Goal: Navigation & Orientation: Find specific page/section

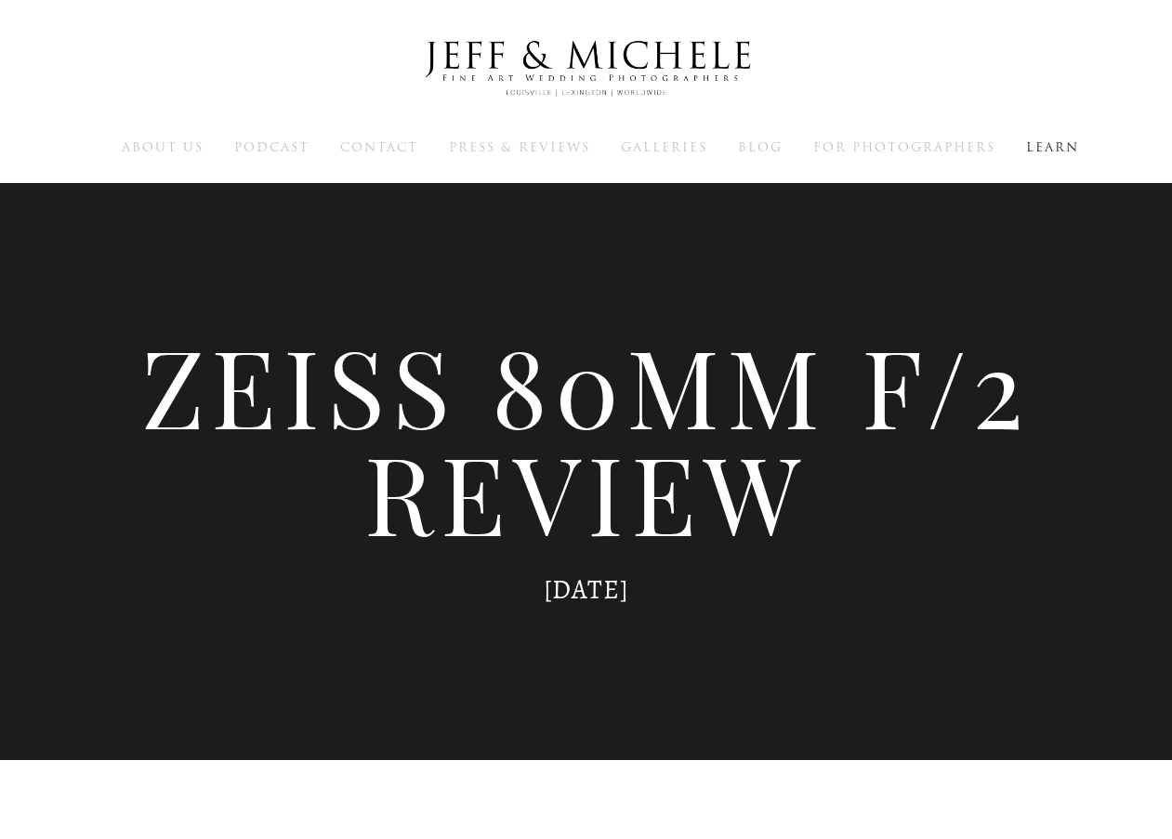
click at [484, 72] on img at bounding box center [586, 68] width 372 height 91
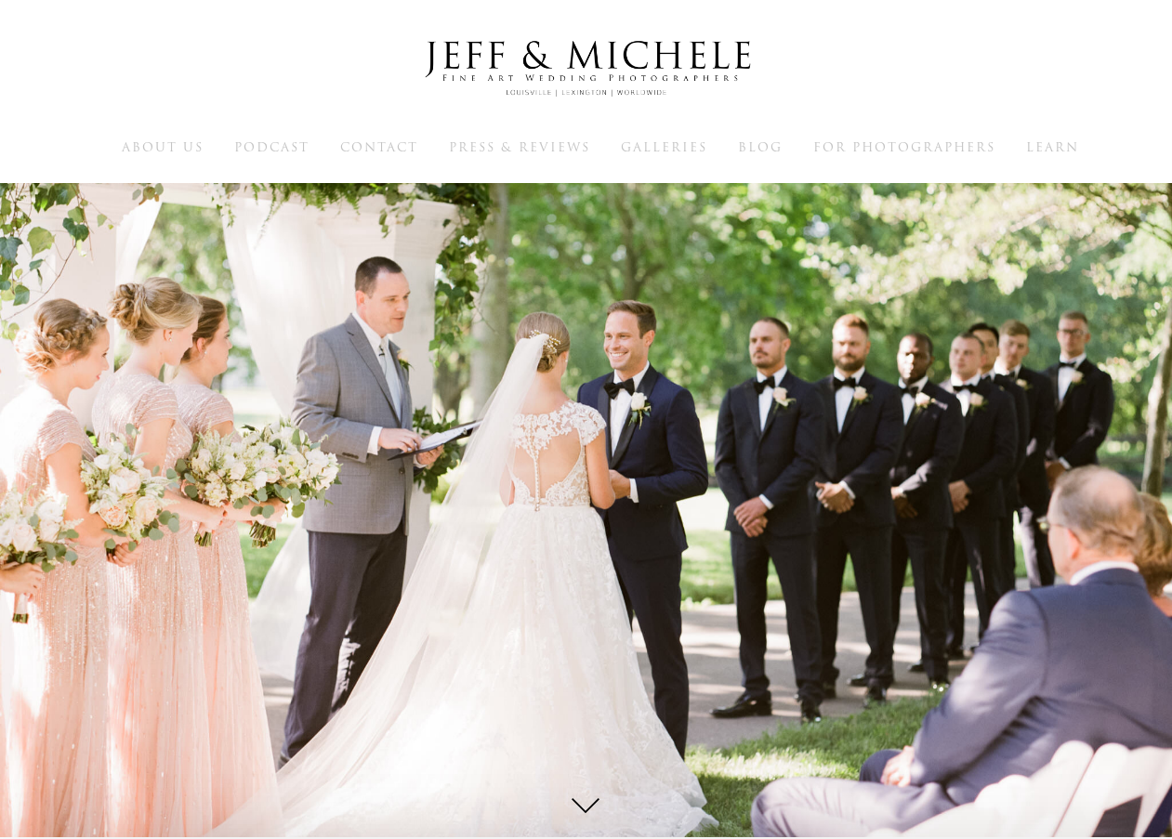
scroll to position [16, 0]
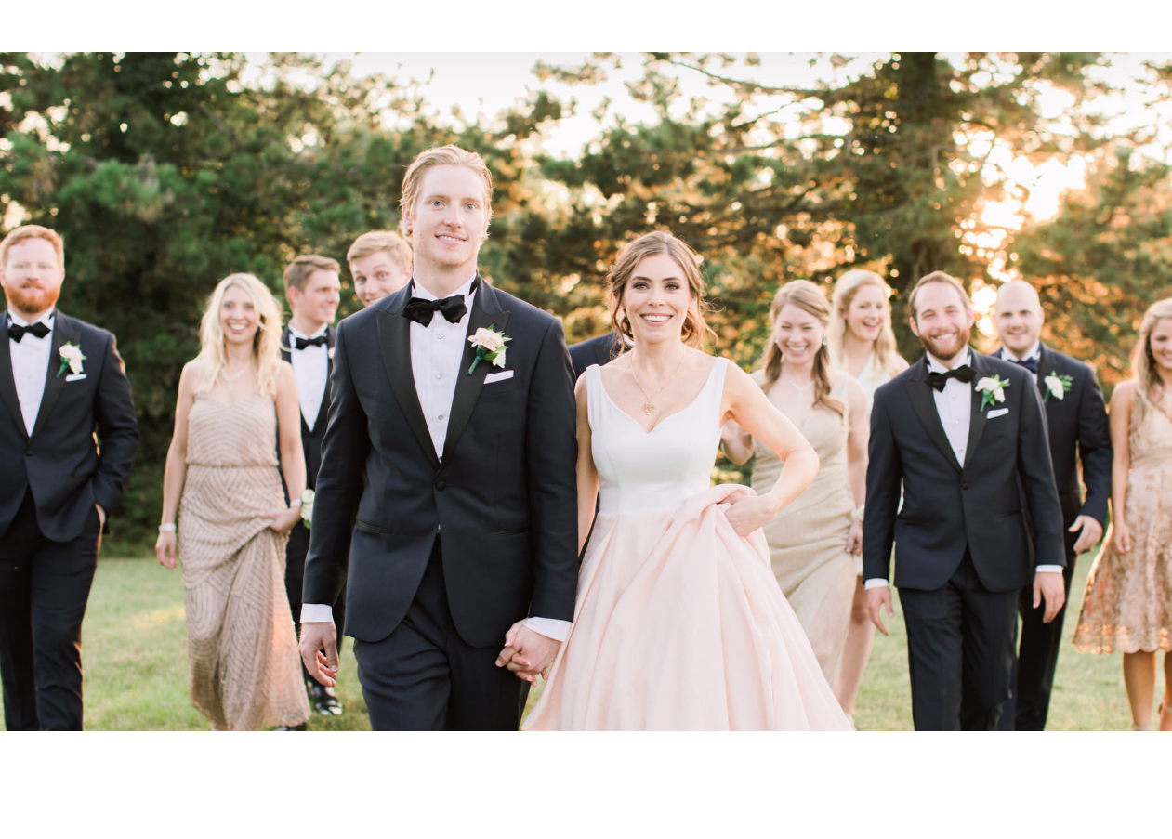
scroll to position [20335, 0]
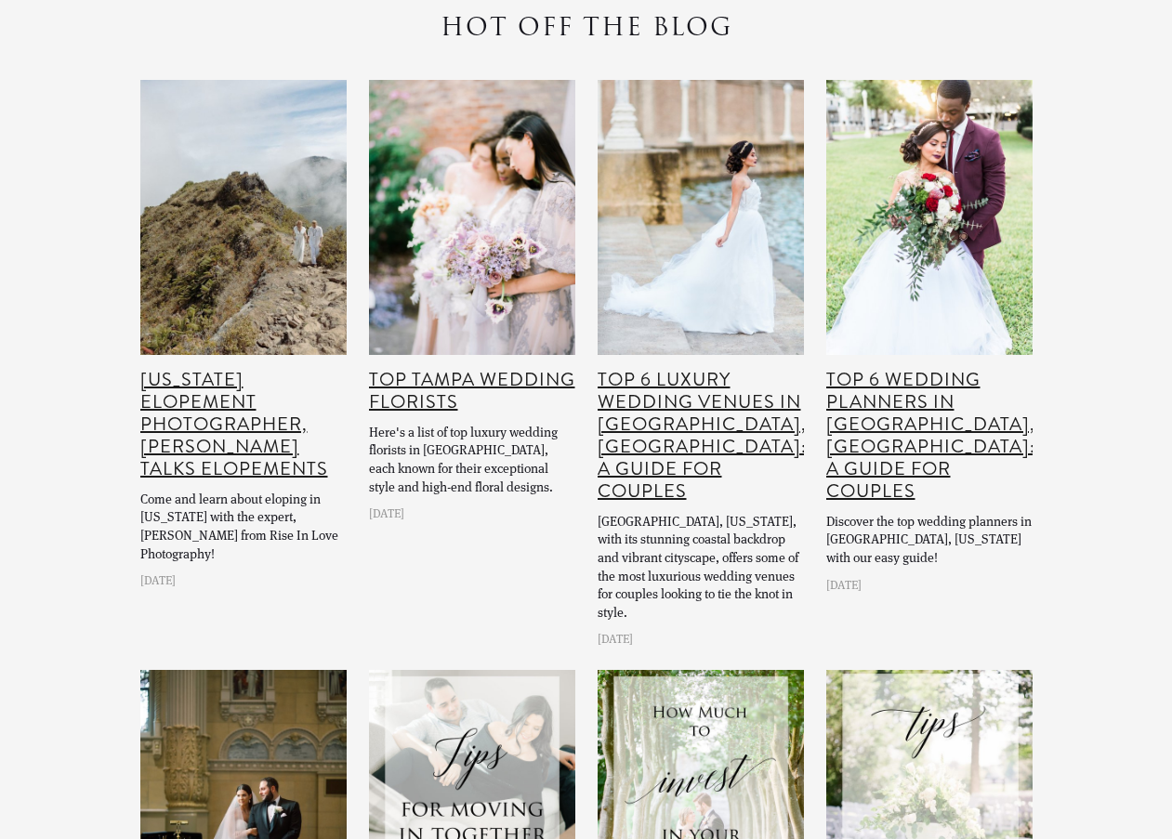
scroll to position [23458, 0]
